Goal: Task Accomplishment & Management: Use online tool/utility

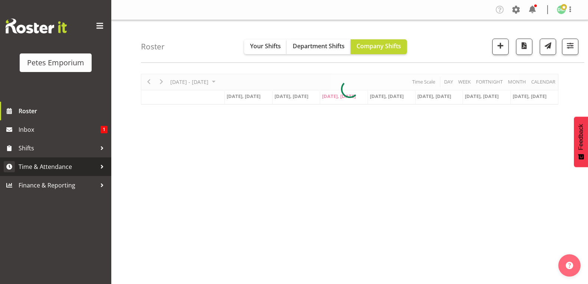
click at [64, 171] on span "Time & Attendance" at bounding box center [58, 166] width 78 height 11
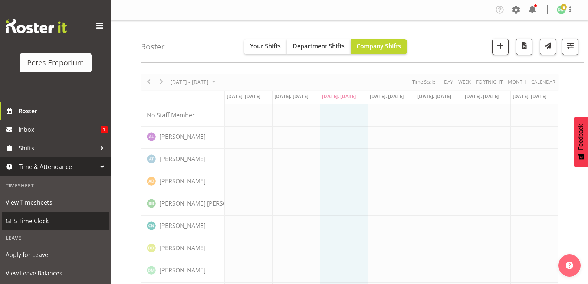
click at [47, 224] on span "GPS Time Clock" at bounding box center [56, 220] width 100 height 11
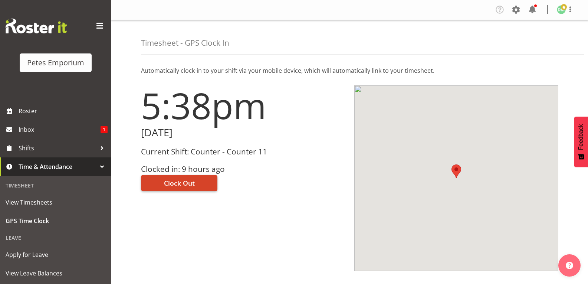
click at [198, 181] on button "Clock Out" at bounding box center [179, 183] width 76 height 16
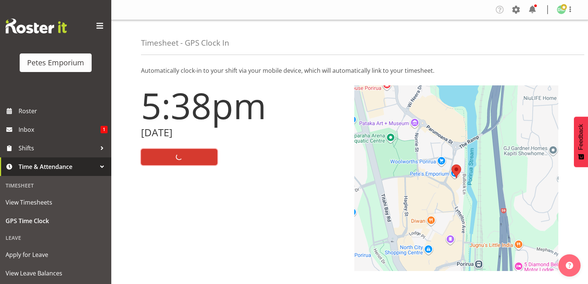
click at [558, 9] on img at bounding box center [561, 9] width 9 height 9
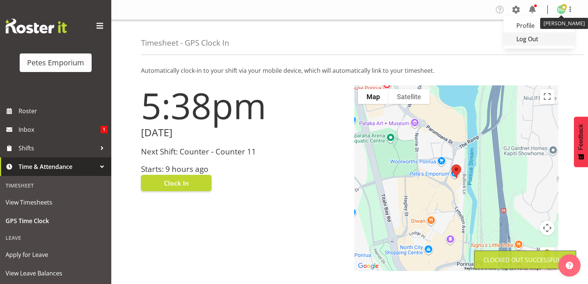
click at [529, 42] on link "Log Out" at bounding box center [538, 38] width 71 height 13
